Goal: Book appointment/travel/reservation

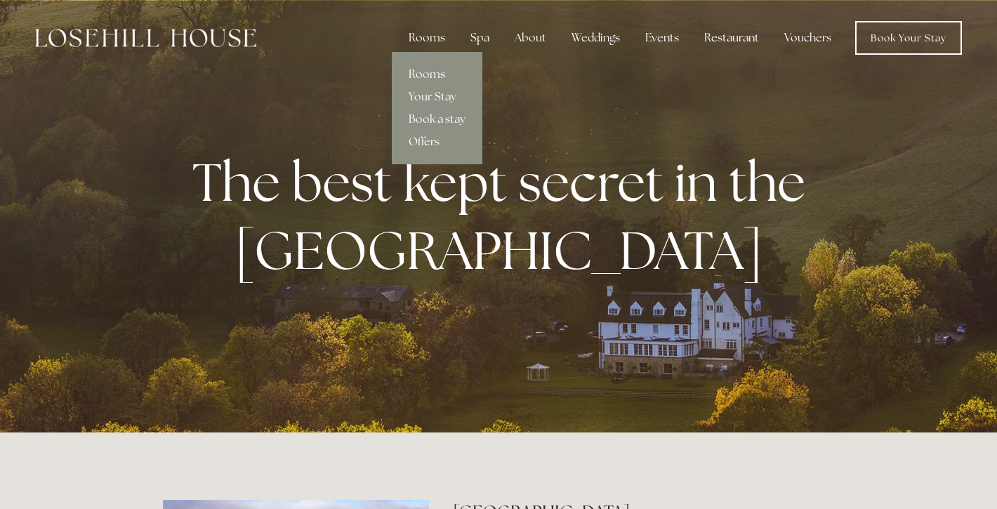
click at [427, 74] on link "Rooms" at bounding box center [437, 74] width 91 height 22
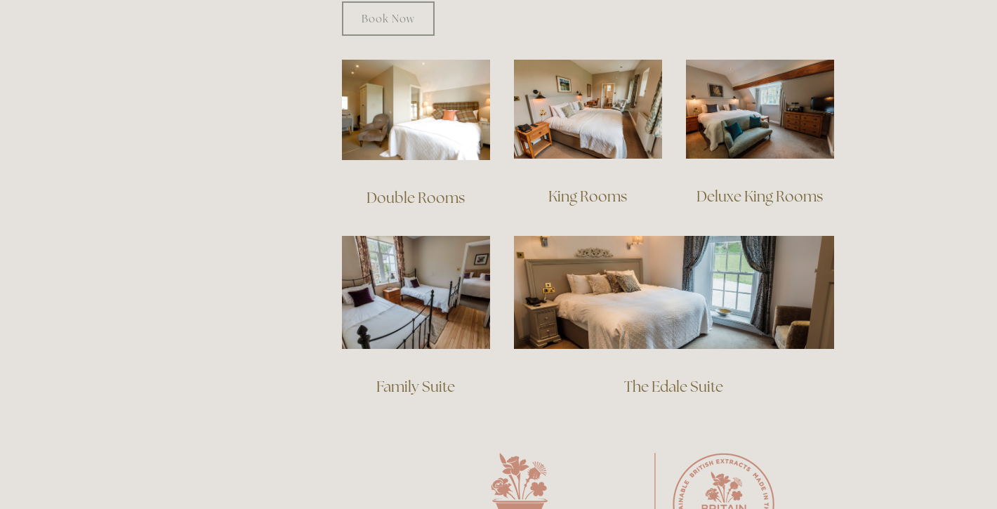
scroll to position [964, 0]
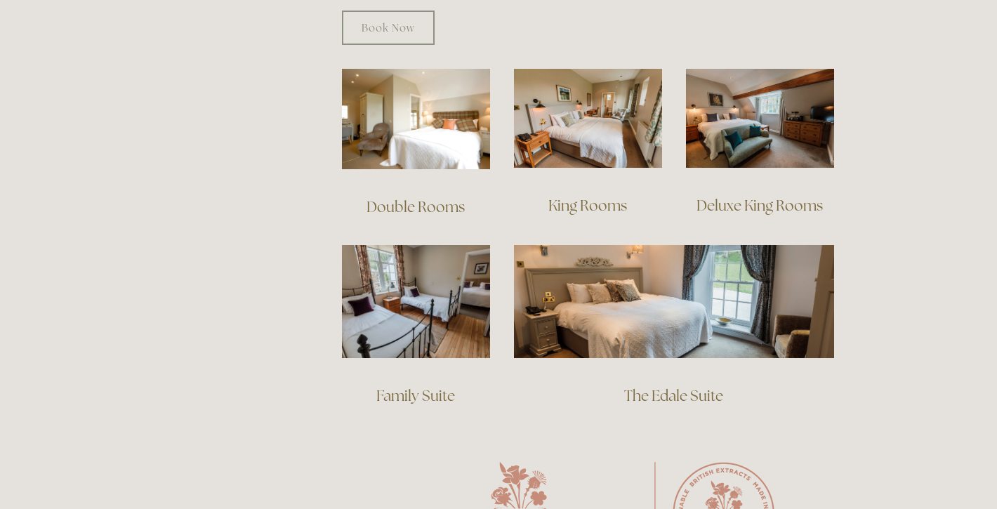
click at [410, 197] on link "Double Rooms" at bounding box center [416, 206] width 98 height 19
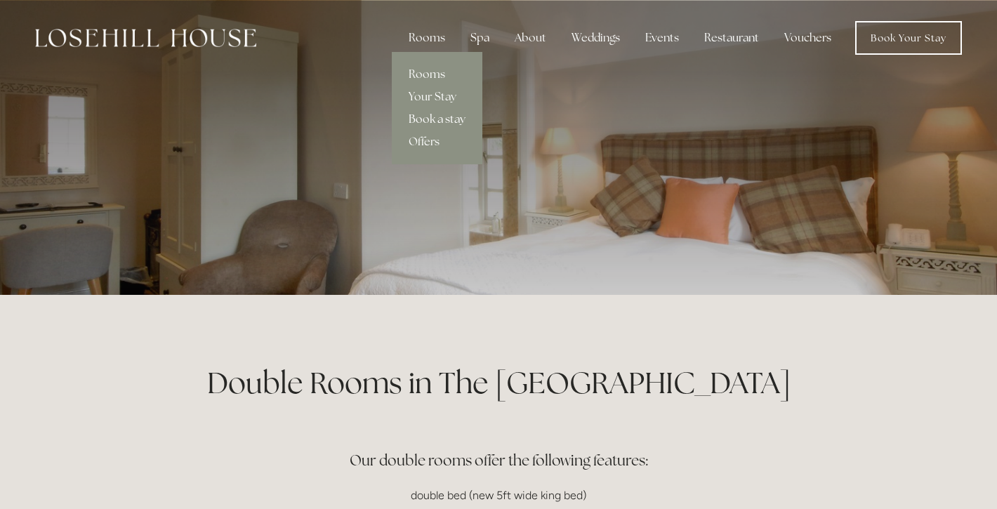
click at [425, 118] on link "Book a stay" at bounding box center [437, 119] width 91 height 22
